Goal: Find contact information: Find contact information

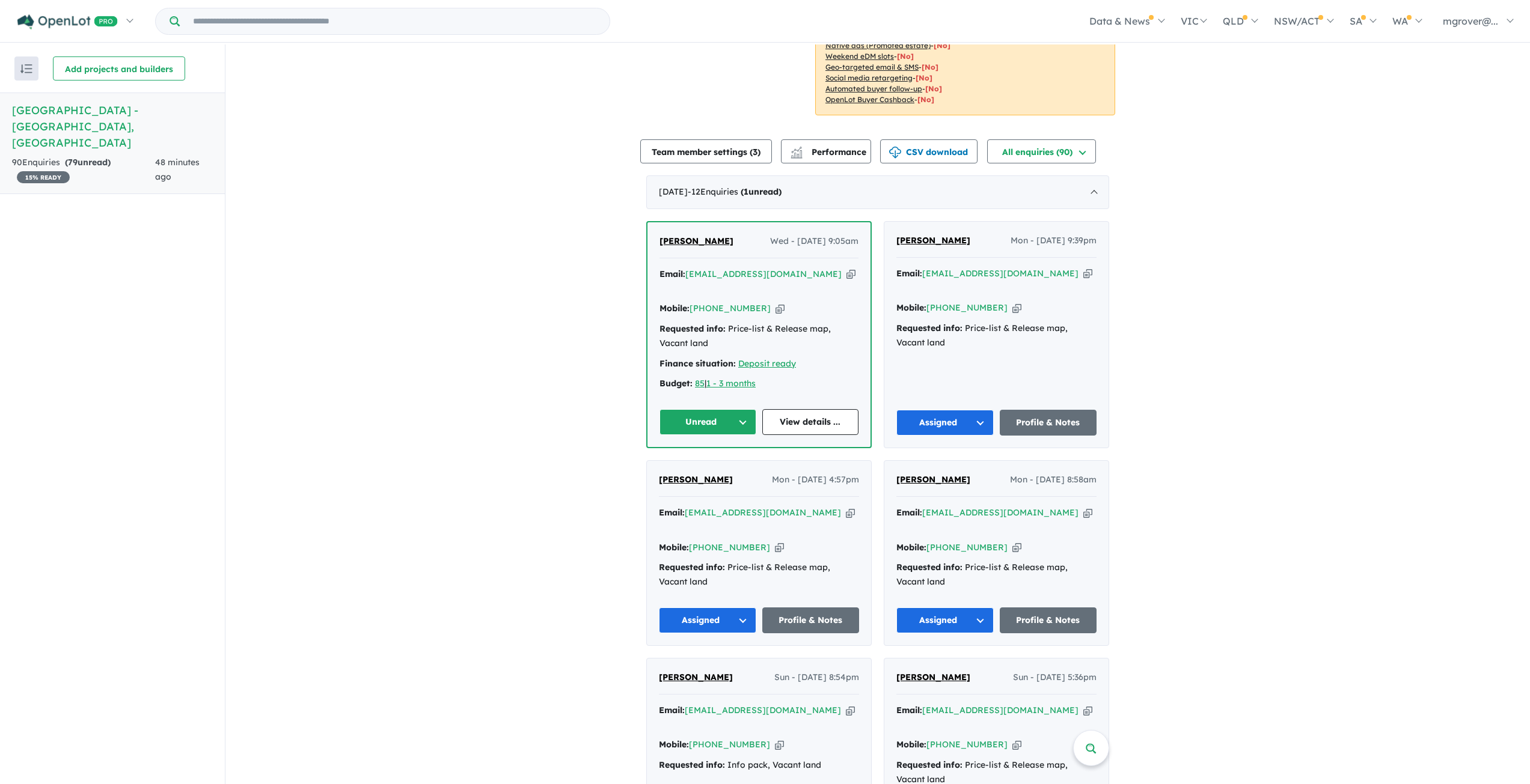
scroll to position [120, 0]
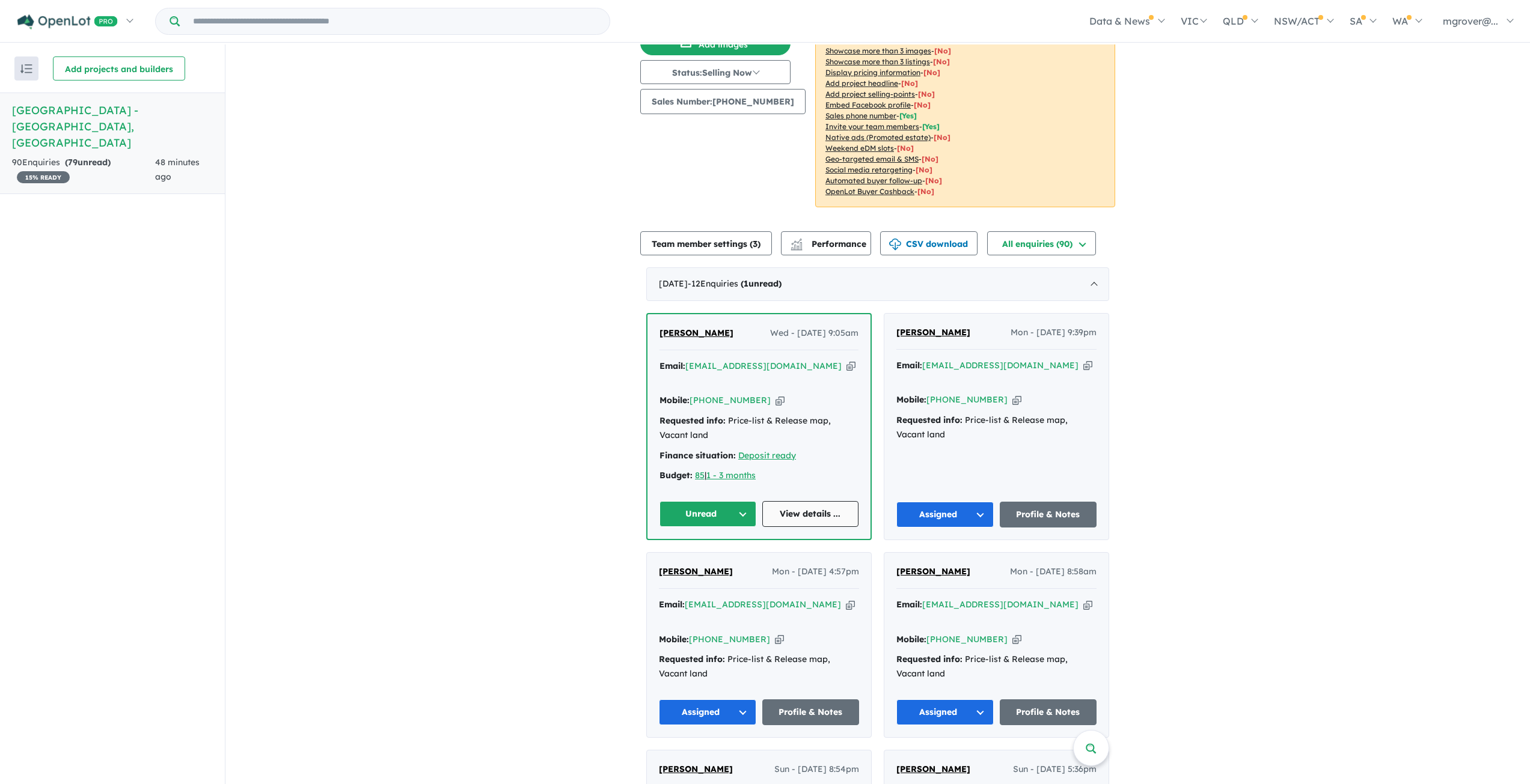
click at [804, 501] on link "View details ..." at bounding box center [810, 514] width 97 height 26
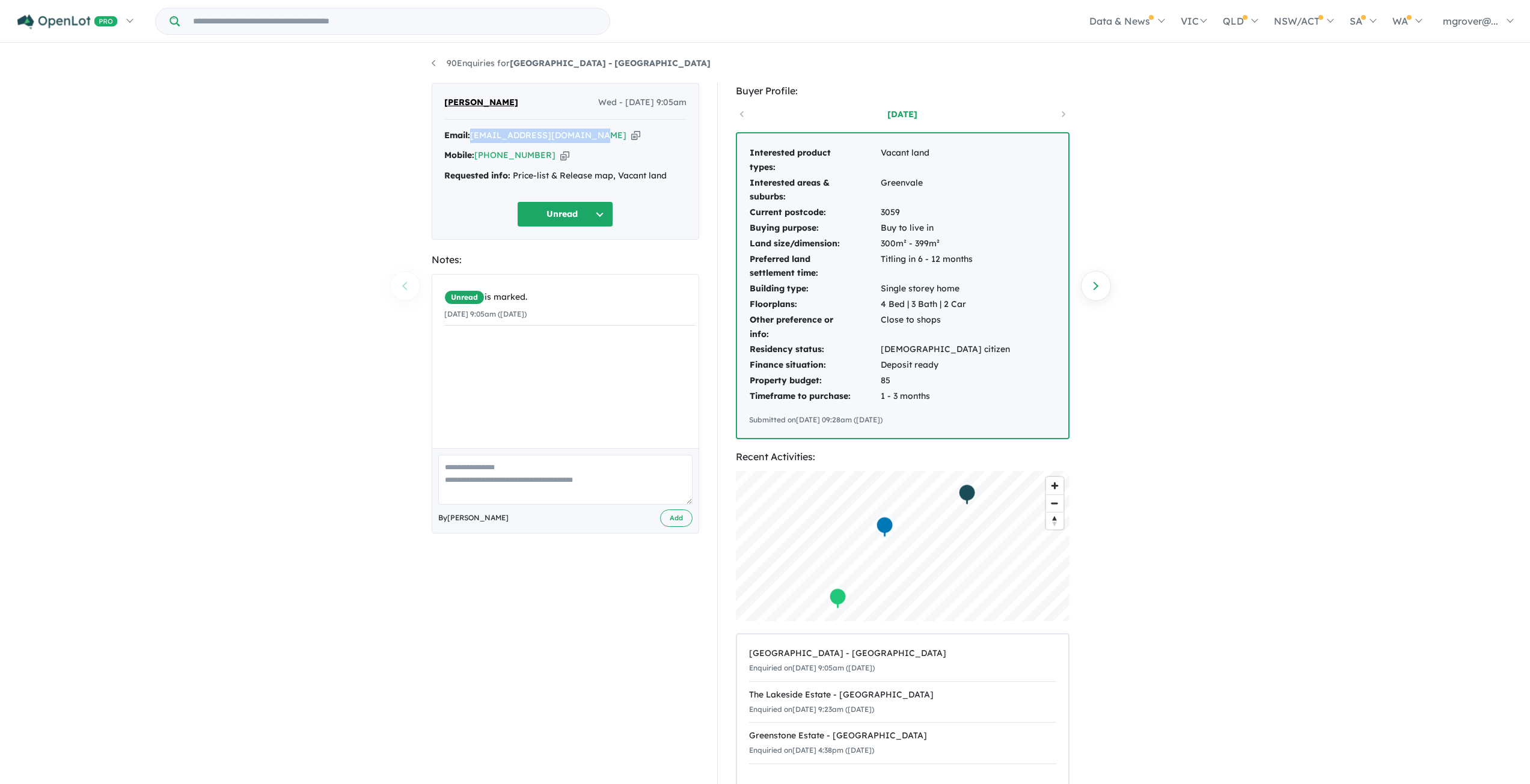
drag, startPoint x: 584, startPoint y: 135, endPoint x: 472, endPoint y: 133, distance: 112.0
click at [472, 133] on div "Email: freeze-breeze@hotmail.com Copied!" at bounding box center [565, 135] width 242 height 14
copy a%20Woodlands%20Park%20Estate%20-%20Greenvale"] "freeze-breeze@hotmail.com"
